Goal: Task Accomplishment & Management: Manage account settings

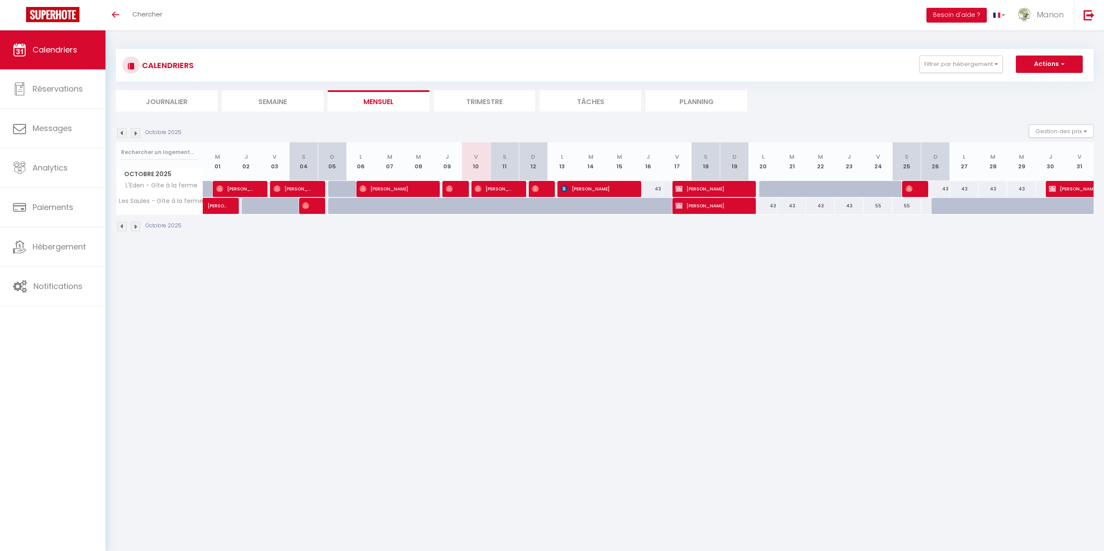
click at [547, 190] on div "43" at bounding box center [561, 189] width 29 height 16
click at [534, 189] on img at bounding box center [535, 188] width 7 height 7
select select "OK"
select select "0"
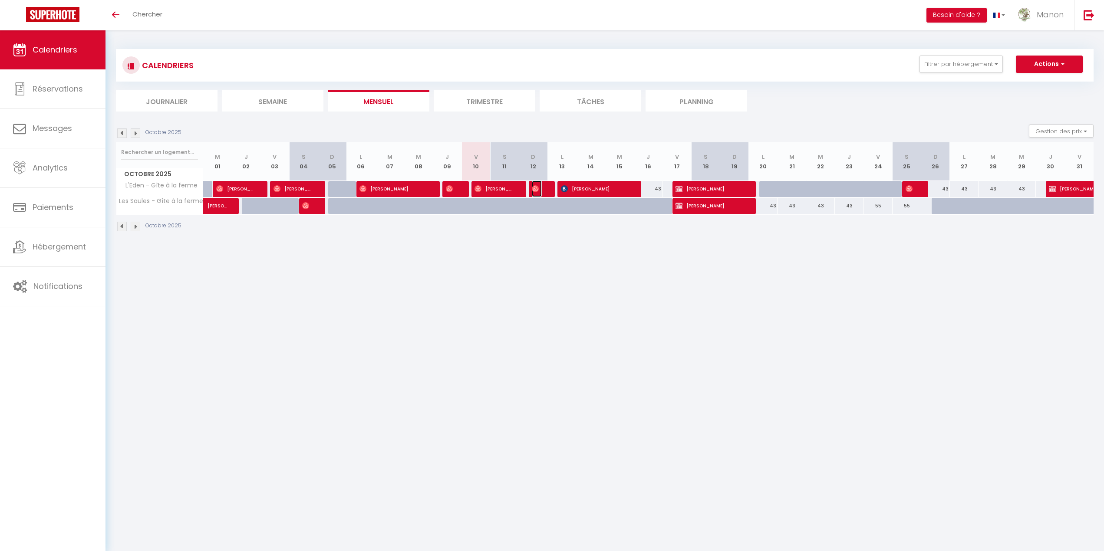
select select "0"
select select "1"
select select
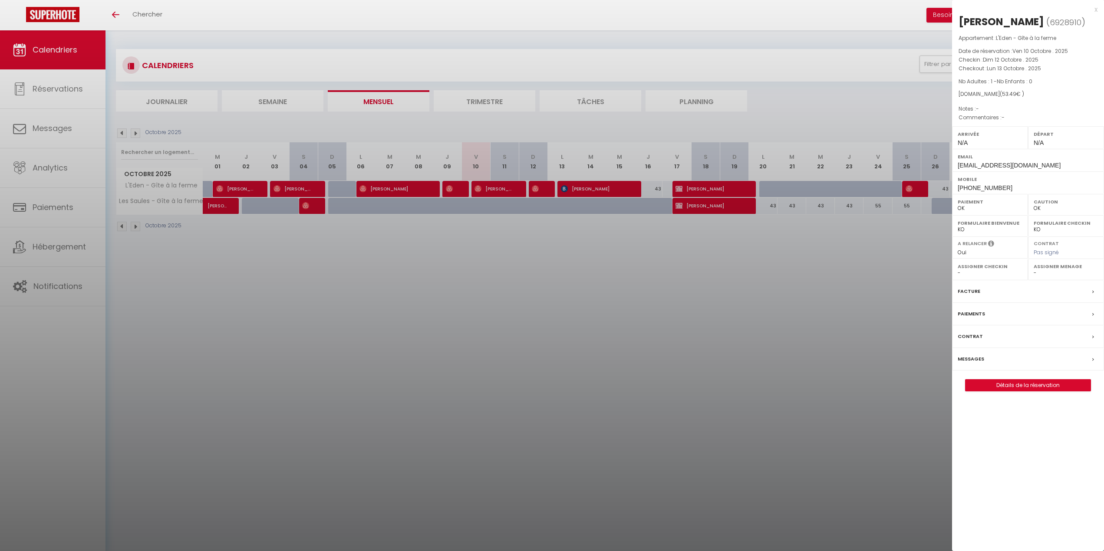
click at [511, 362] on div at bounding box center [552, 275] width 1104 height 551
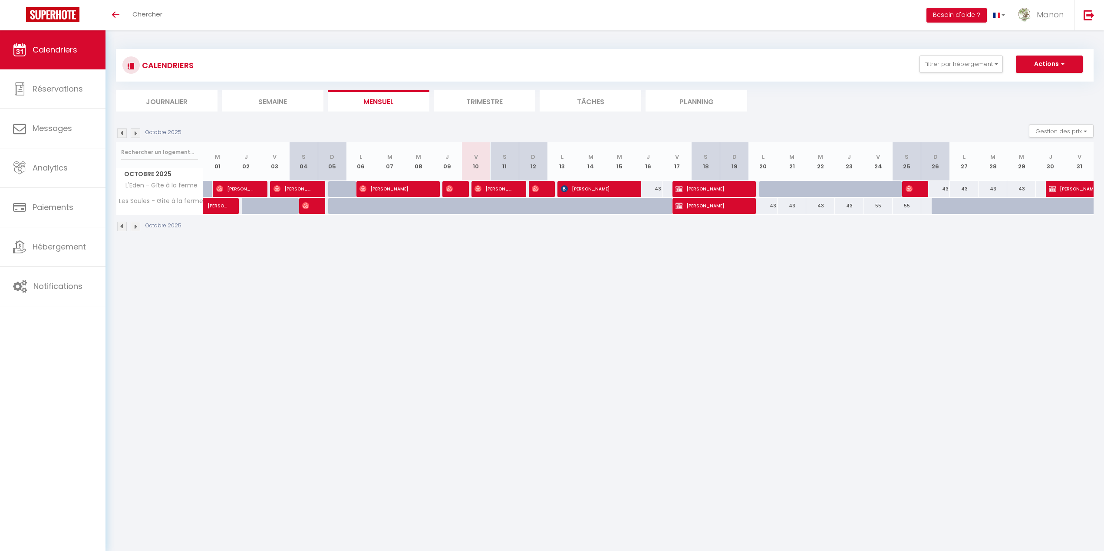
click at [511, 96] on li "Trimestre" at bounding box center [485, 100] width 102 height 21
